Goal: Task Accomplishment & Management: Manage account settings

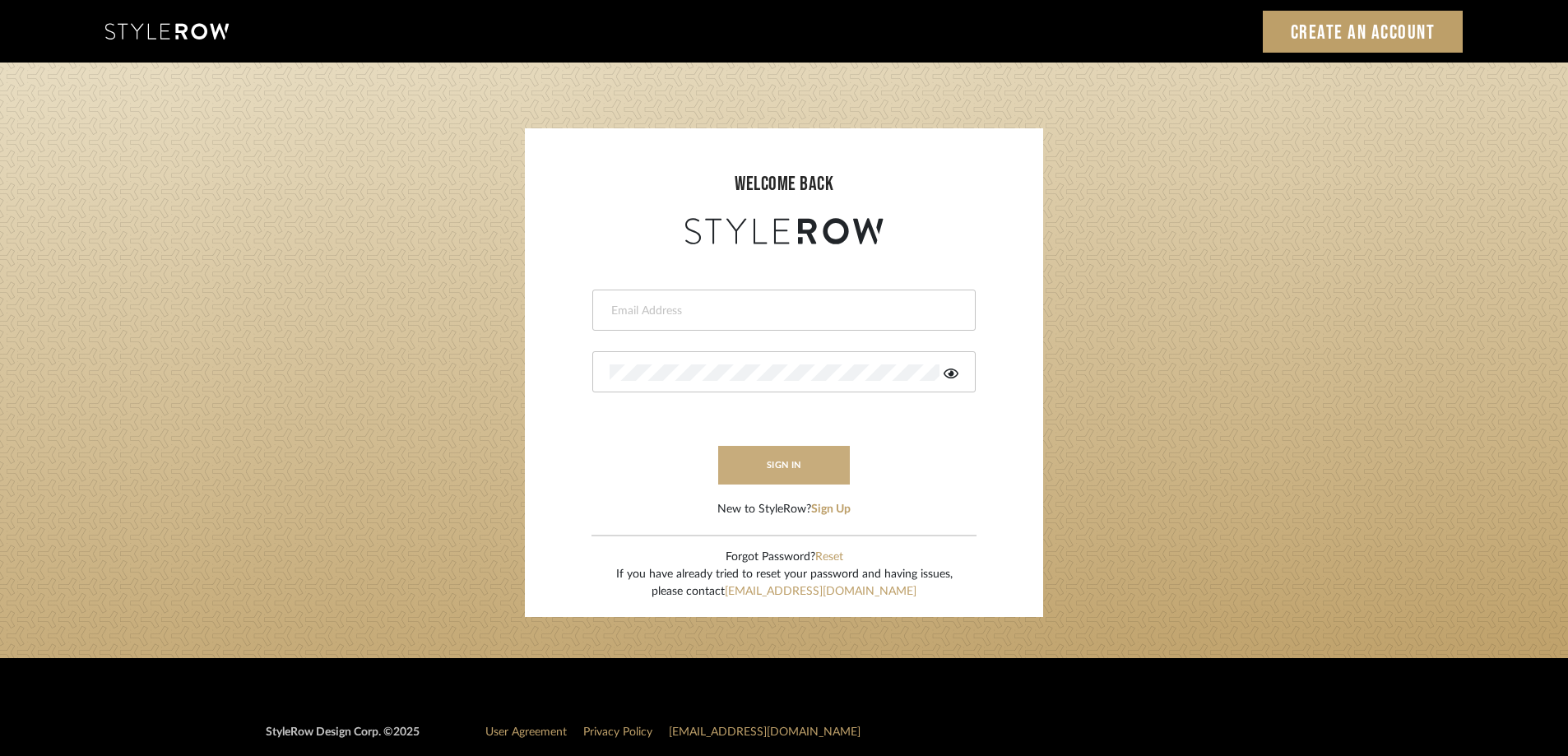
type input "maxine@perlalichi.com"
click at [766, 464] on button "sign in" at bounding box center [784, 466] width 132 height 39
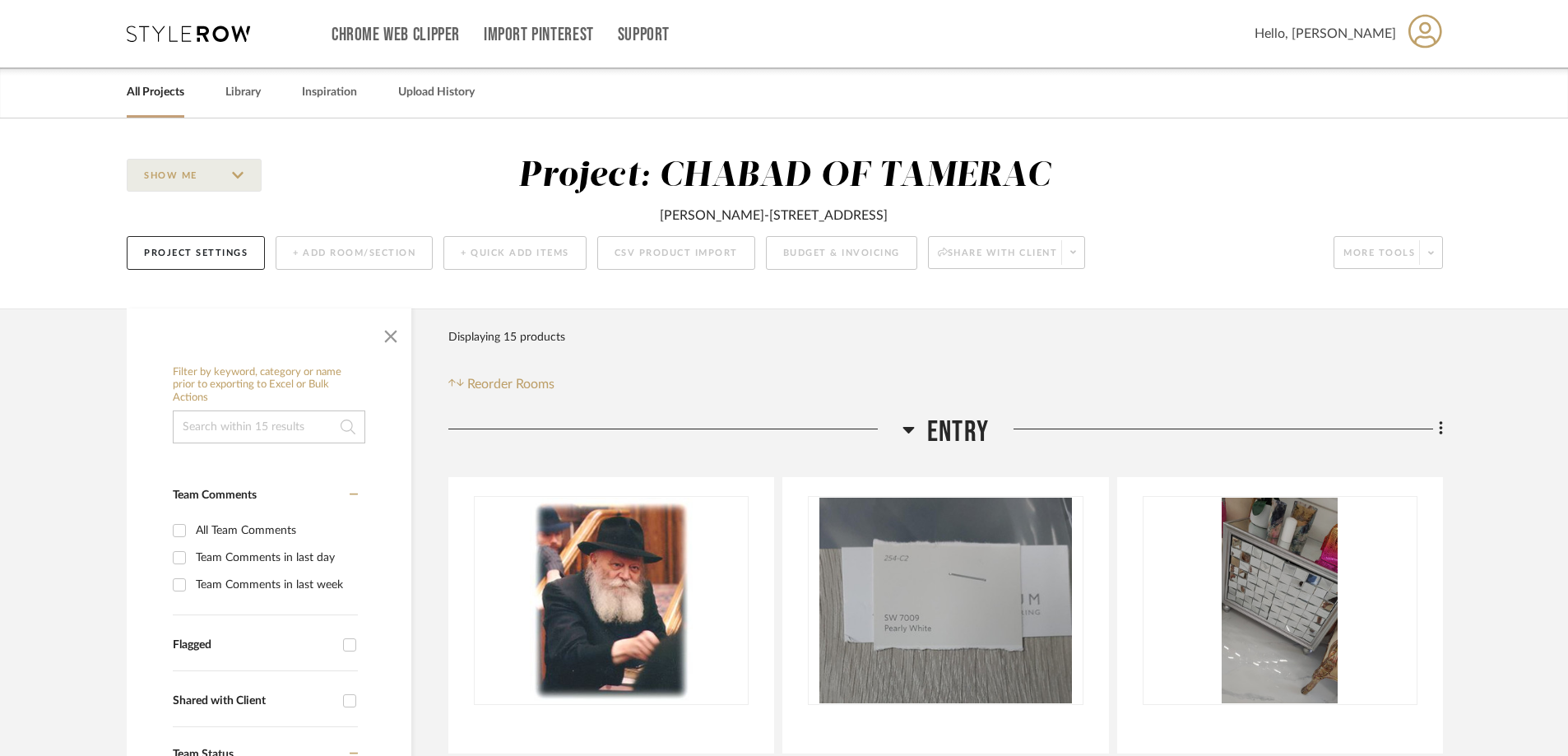
click at [176, 93] on link "All Projects" at bounding box center [155, 92] width 57 height 22
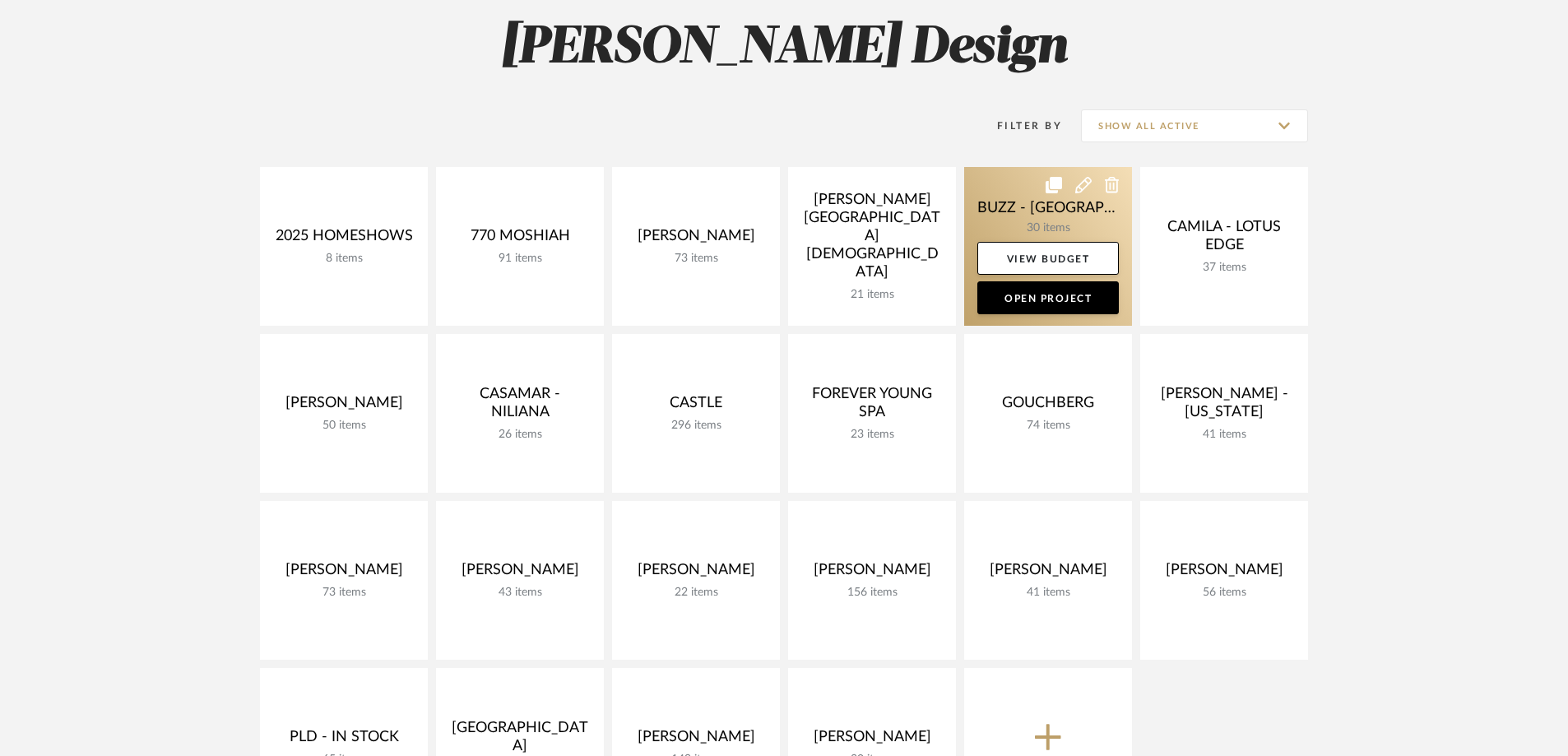
scroll to position [412, 0]
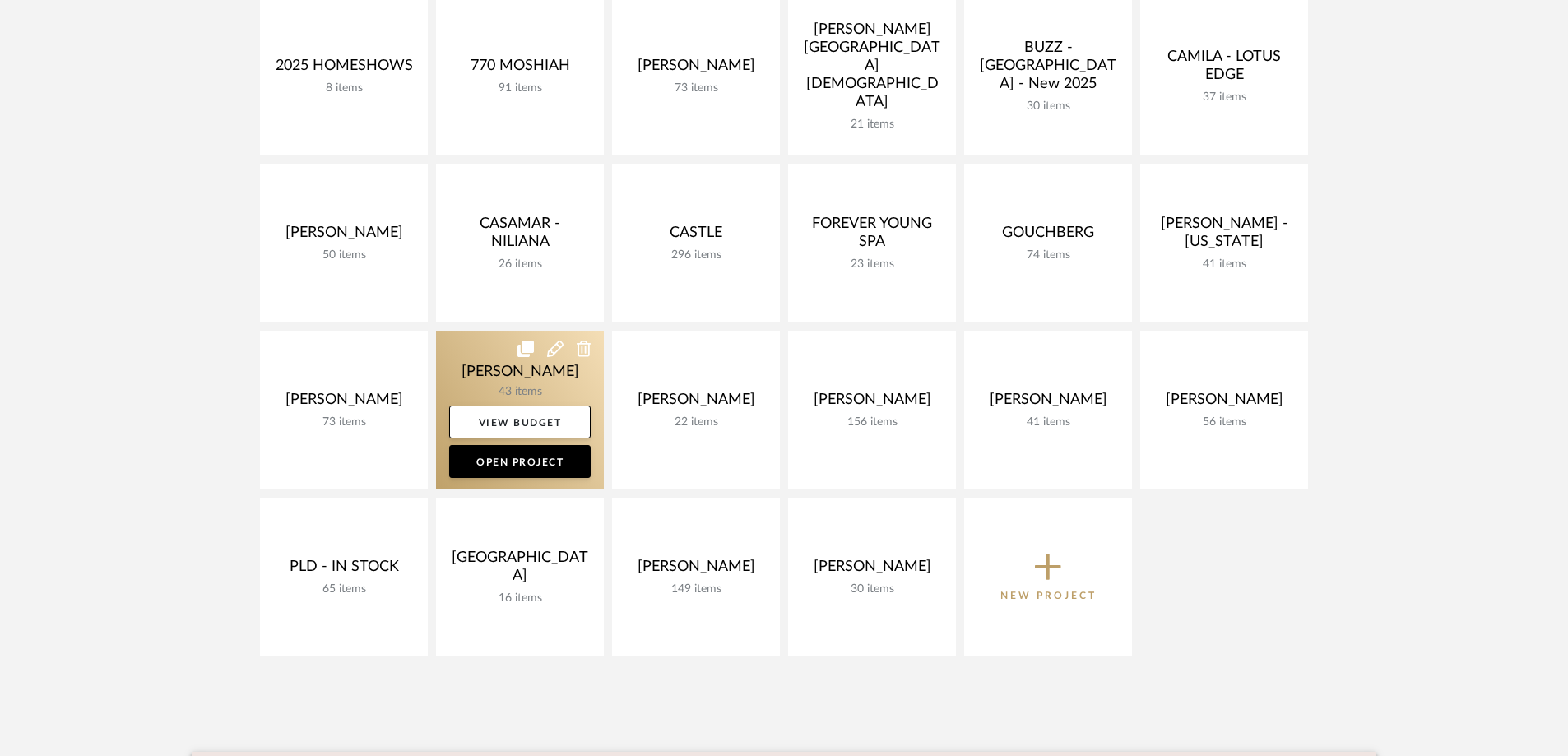
click at [522, 386] on link at bounding box center [520, 410] width 168 height 158
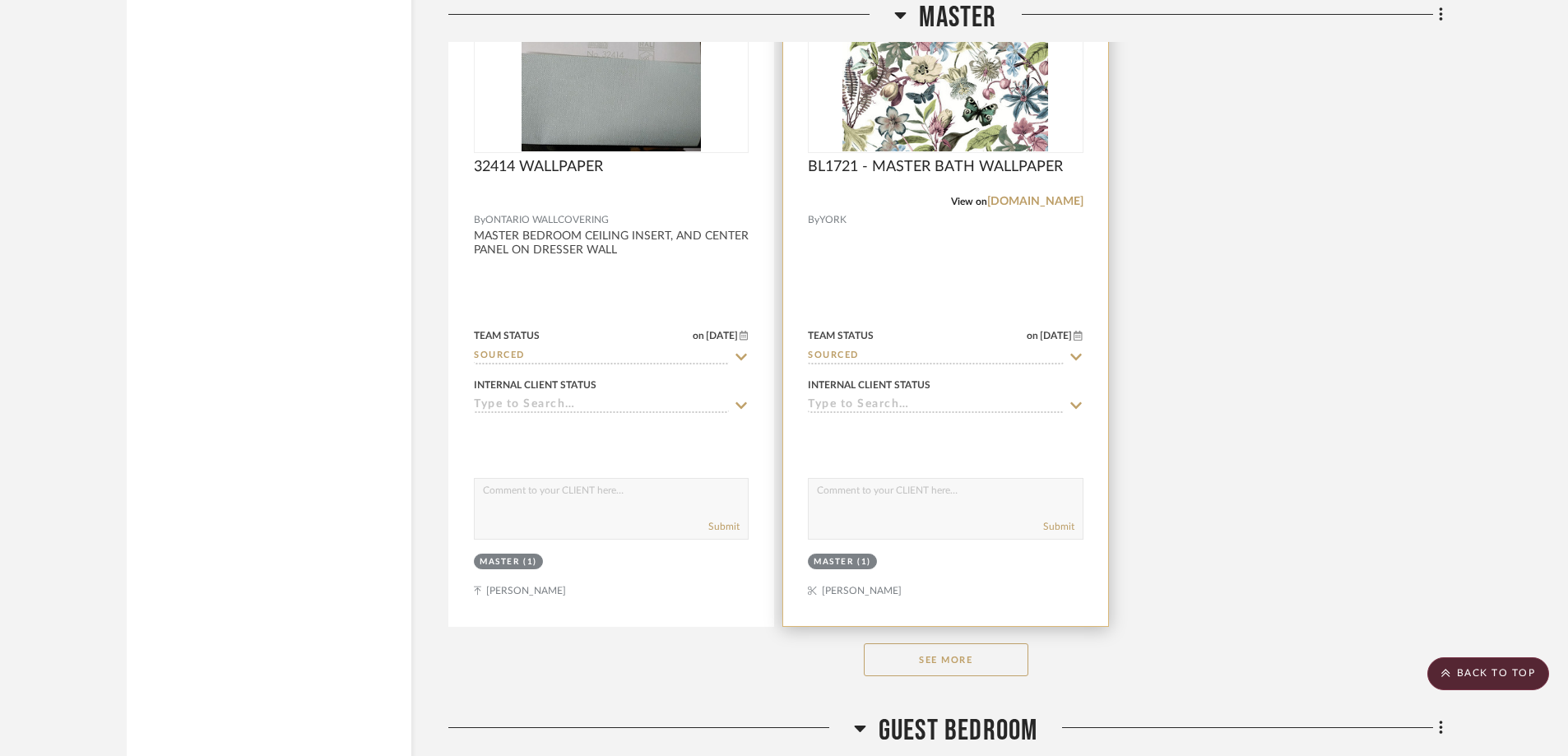
scroll to position [7736, 0]
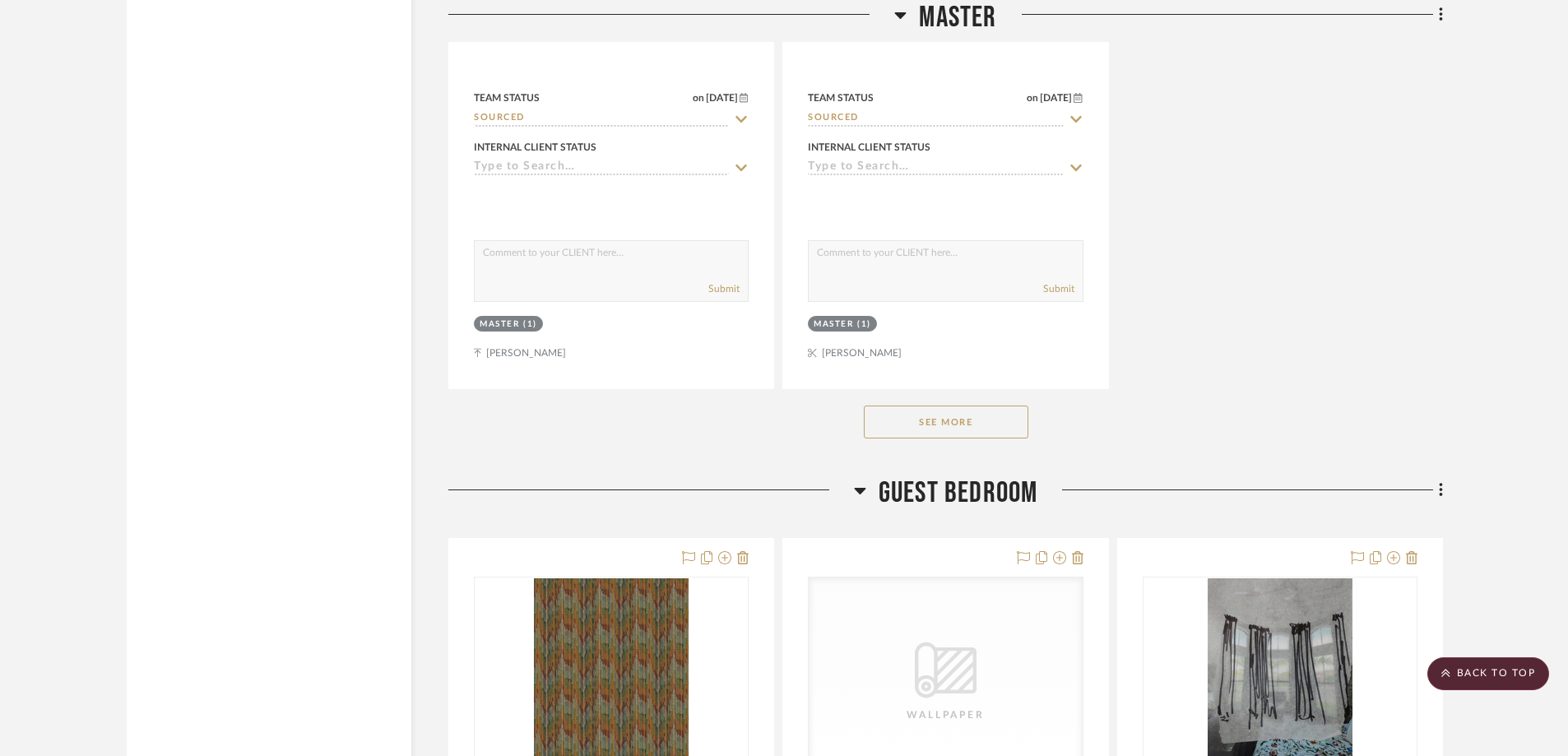
click at [964, 432] on button "See More" at bounding box center [946, 422] width 165 height 33
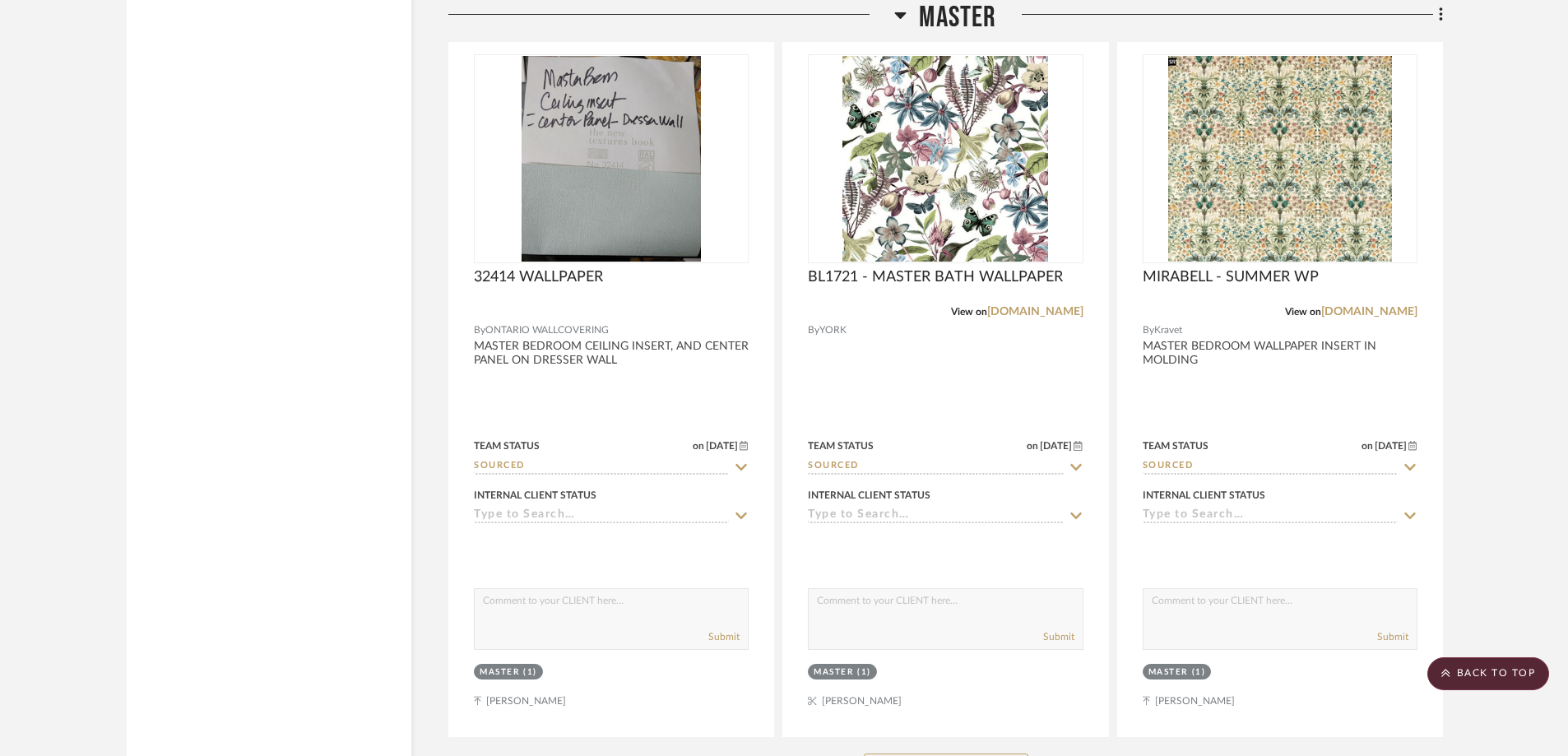
scroll to position [7242, 0]
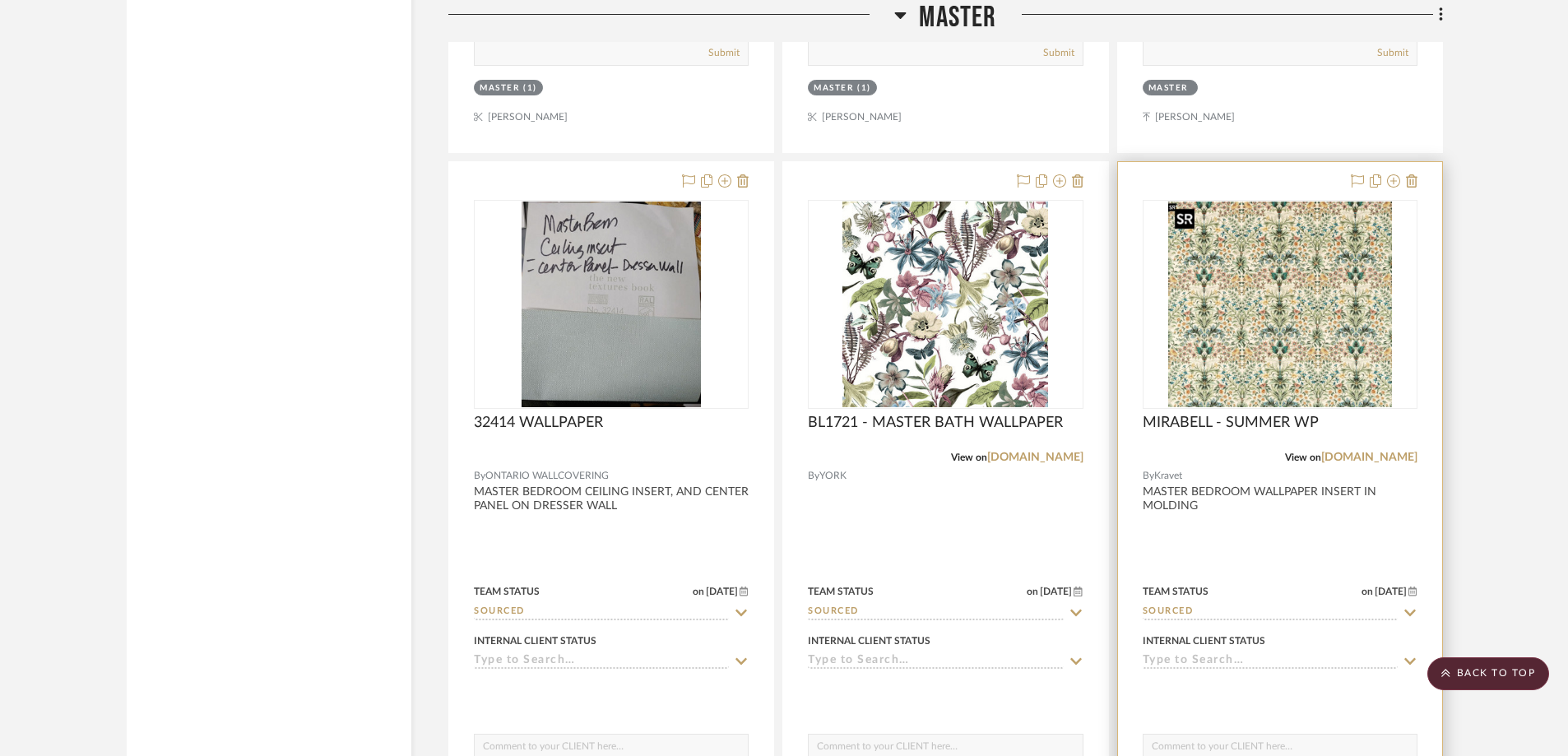
click at [0, 0] on img at bounding box center [0, 0] width 0 height 0
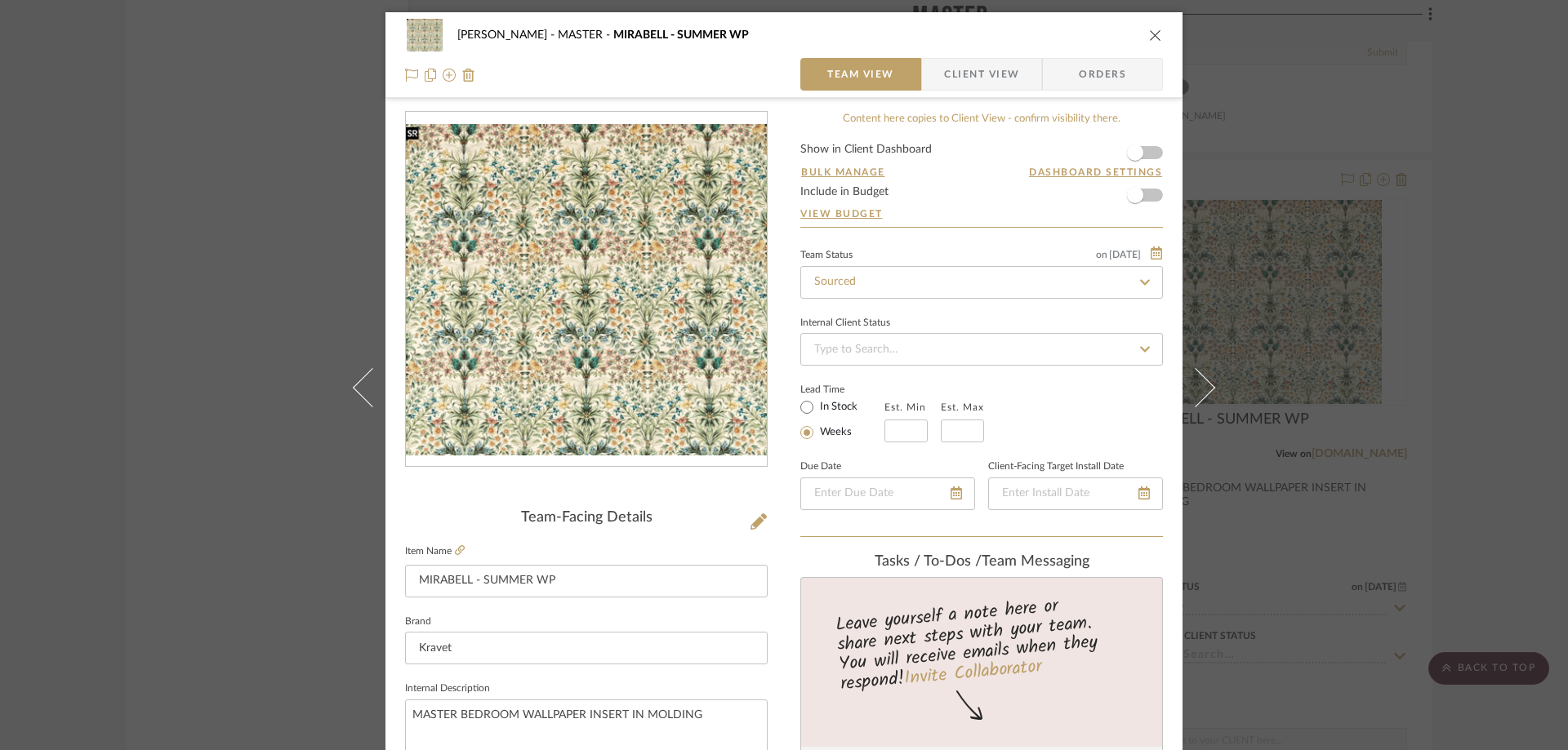
scroll to position [327, 0]
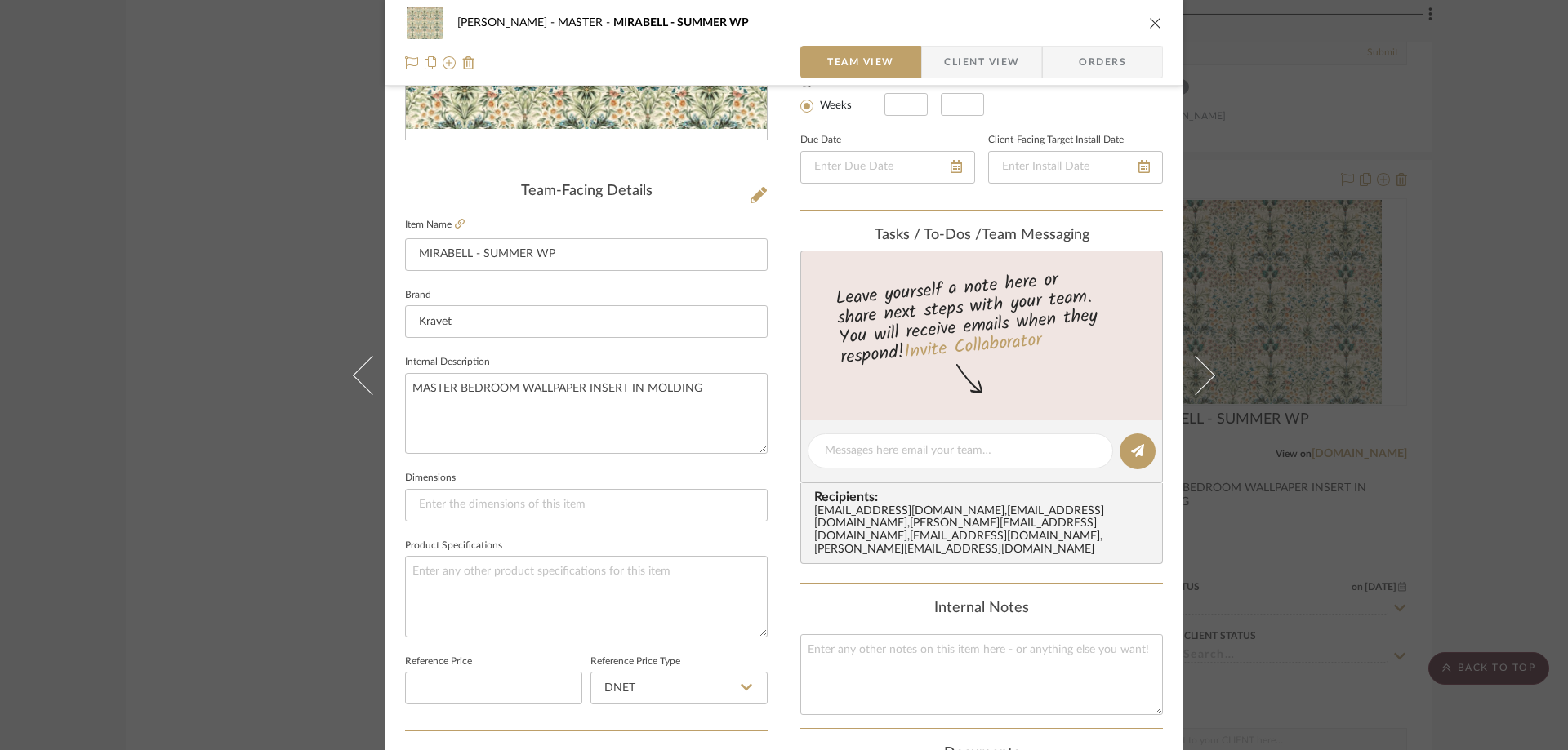
click at [958, 73] on span "Client View" at bounding box center [982, 61] width 75 height 32
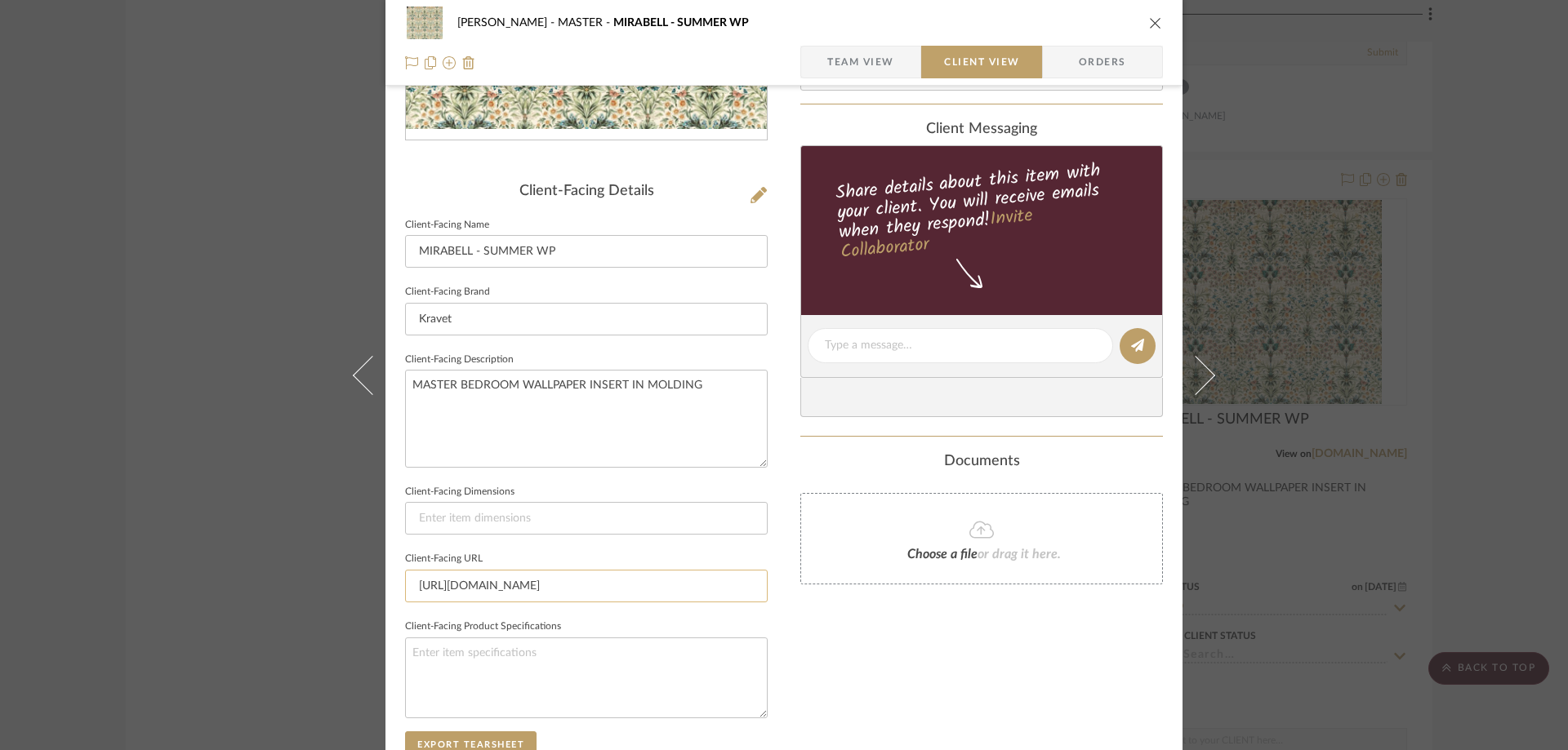
click at [547, 578] on input "[URL][DOMAIN_NAME]" at bounding box center [586, 586] width 363 height 32
click at [1150, 27] on icon "close" at bounding box center [1156, 23] width 13 height 13
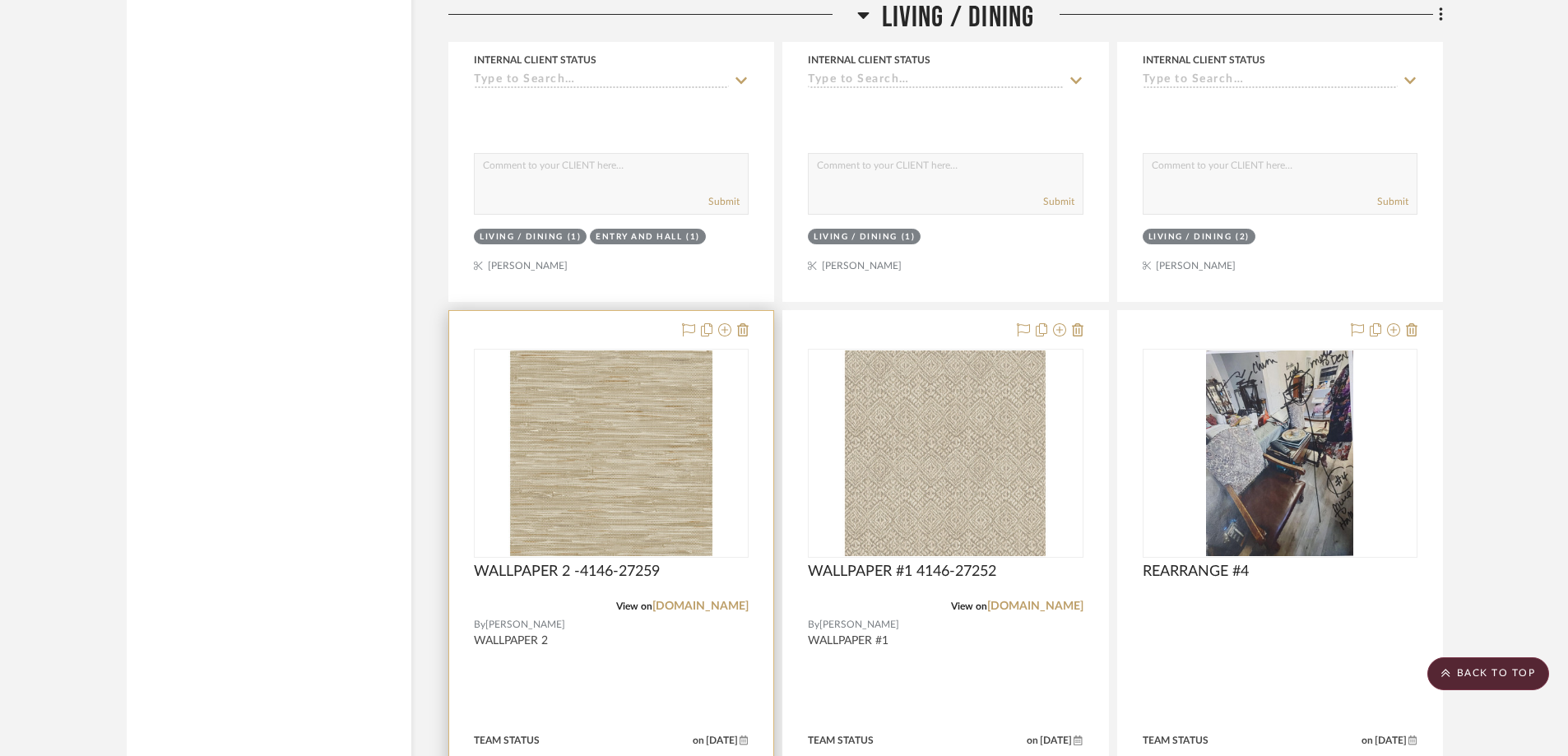
scroll to position [3621, 0]
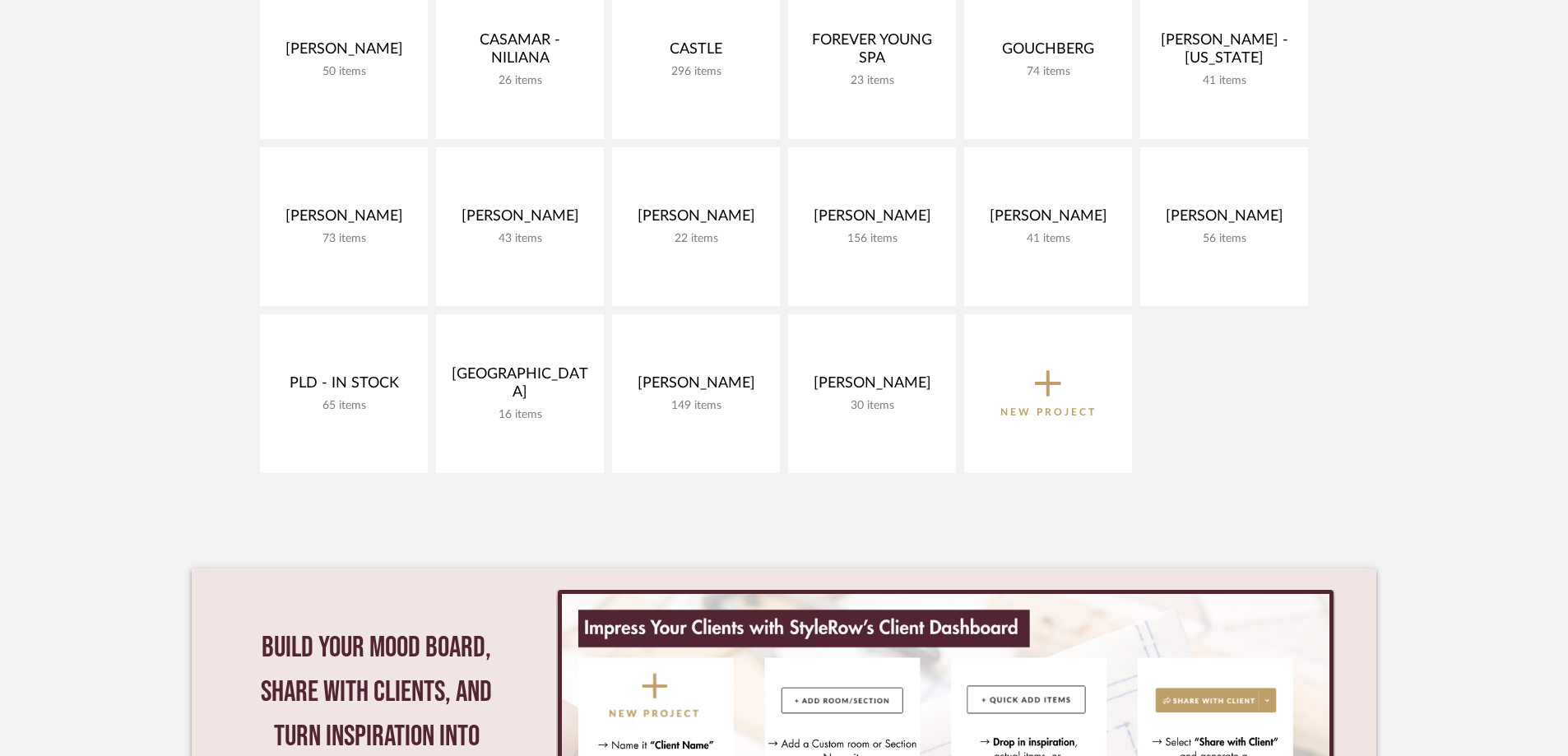
scroll to position [354, 0]
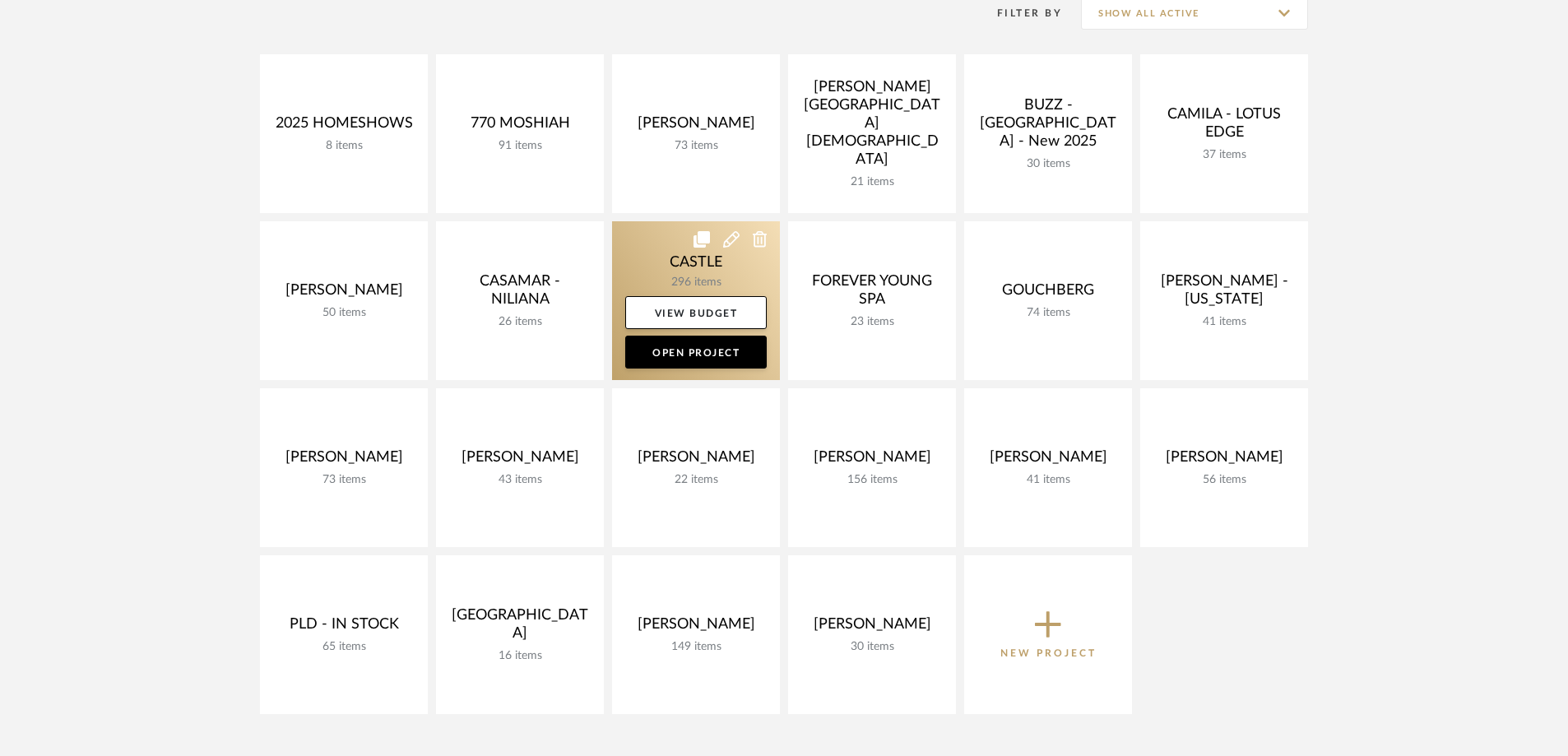
click at [669, 275] on link at bounding box center [696, 301] width 168 height 158
